Goal: Find specific page/section: Find specific page/section

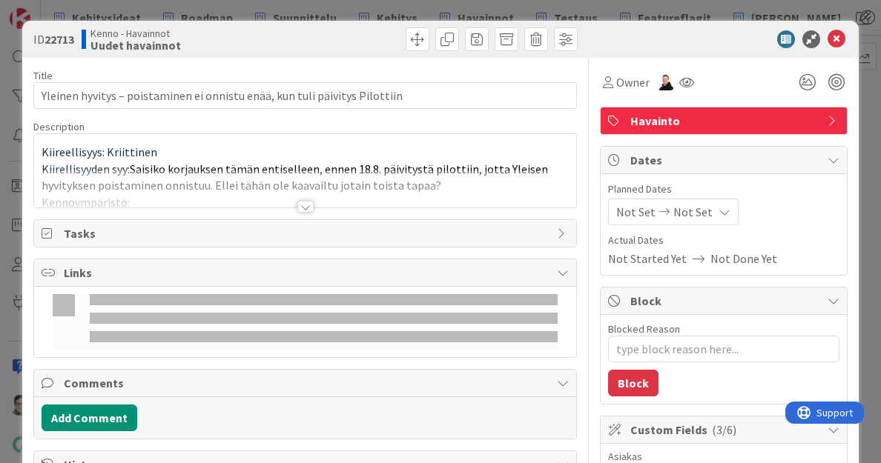
type textarea "x"
type input "Yleinen hyvitys – poistaminen ei onnistu enää, kun tuli päivitys Pilottiin"
type textarea "x"
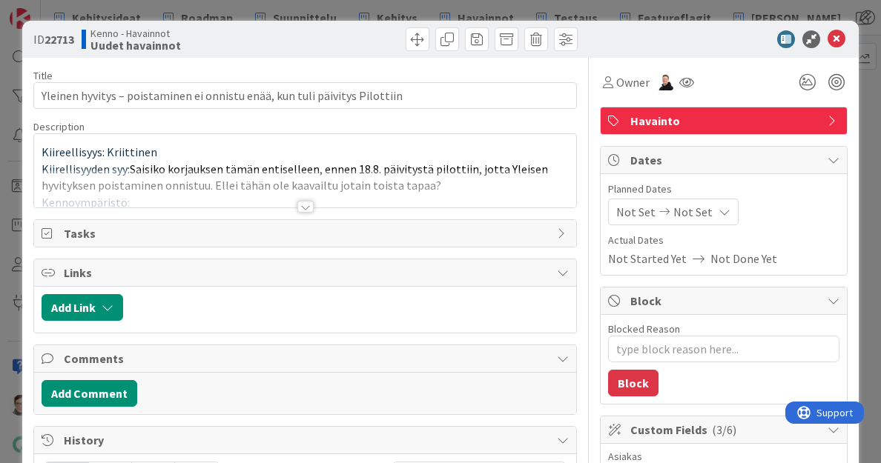
type input "Yleinen hyvitys – poistaminen ei onnistu enää, kun tuli päivitys Pilottiin"
type textarea "x"
type input "Yleinen hyvitys – poistaminen ei onnistu enää, kun tuli päivitys Pilottiin"
type textarea "x"
click at [297, 203] on div at bounding box center [305, 207] width 16 height 12
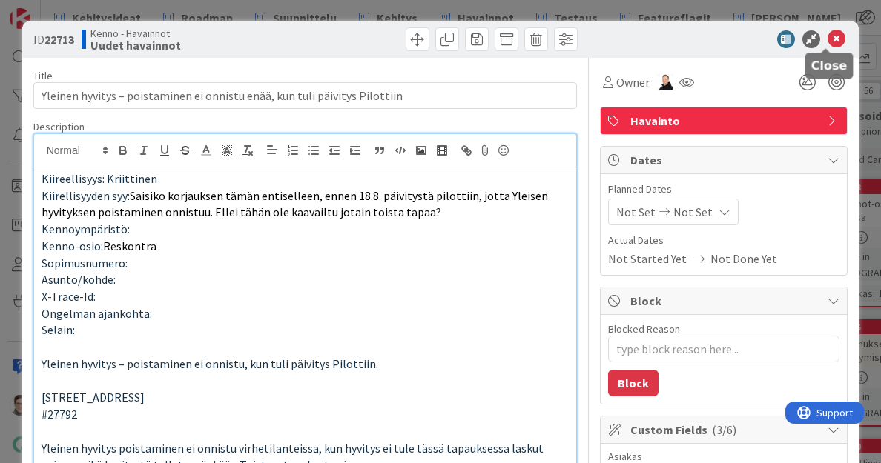
click at [829, 39] on icon at bounding box center [837, 39] width 18 height 18
